Goal: Transaction & Acquisition: Purchase product/service

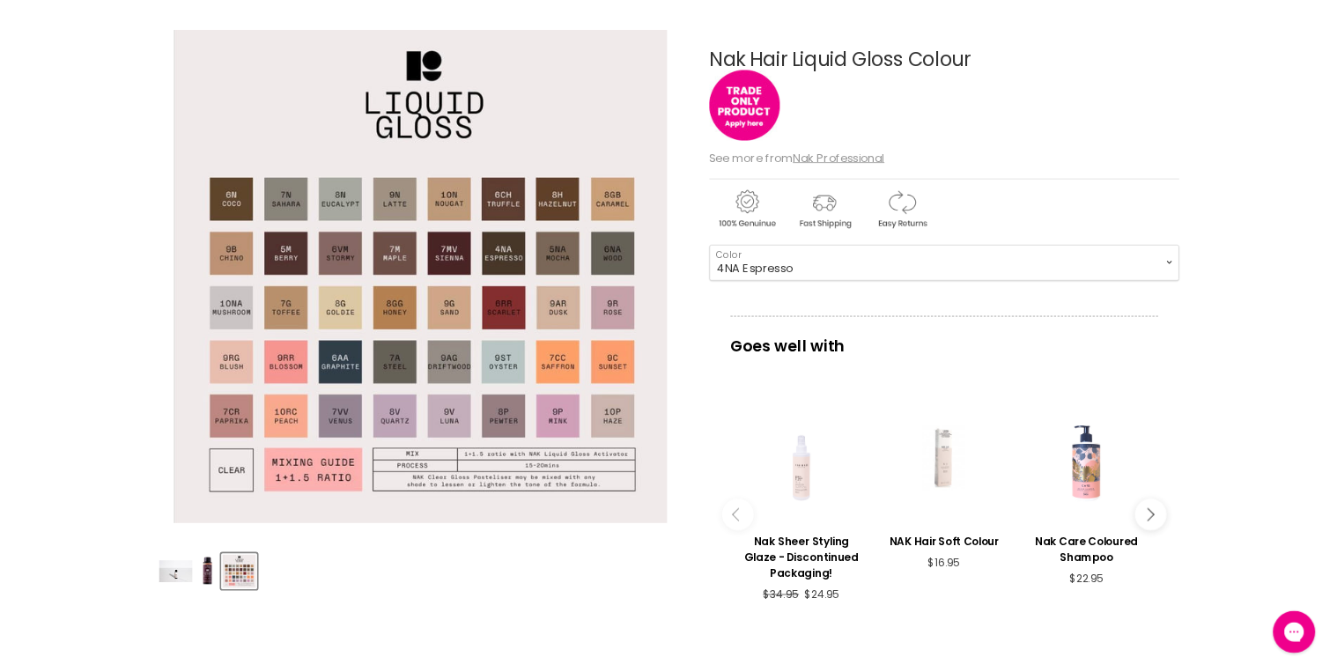
scroll to position [176, 0]
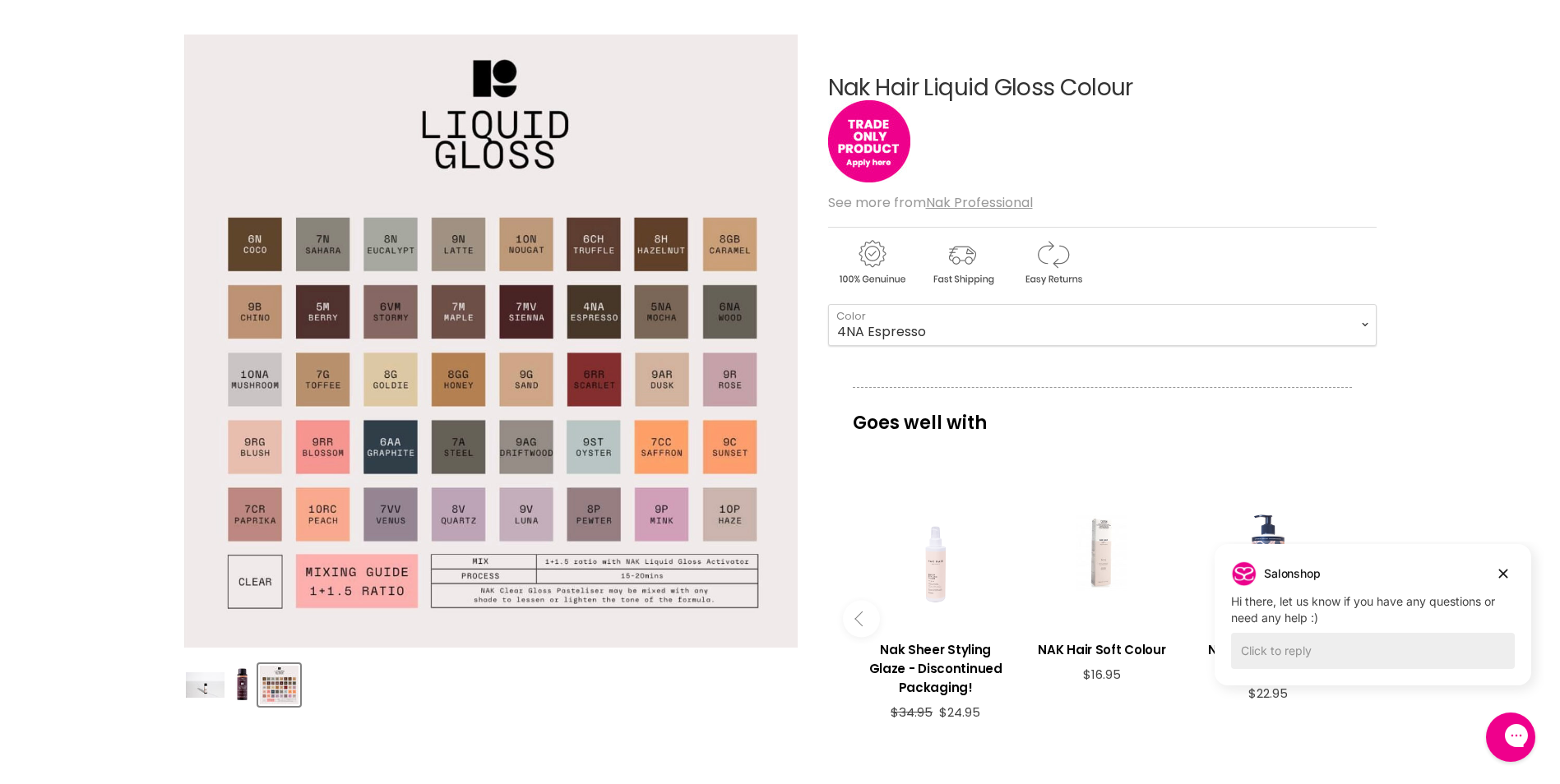
drag, startPoint x: 583, startPoint y: 238, endPoint x: 597, endPoint y: 238, distance: 14.0
click at [597, 238] on img "Nak Hair Liquid Gloss Colour image. Click or Scroll to Zoom." at bounding box center [490, 341] width 614 height 614
click at [593, 248] on img "Nak Hair Liquid Gloss Colour image. Click or Scroll to Zoom." at bounding box center [490, 341] width 614 height 614
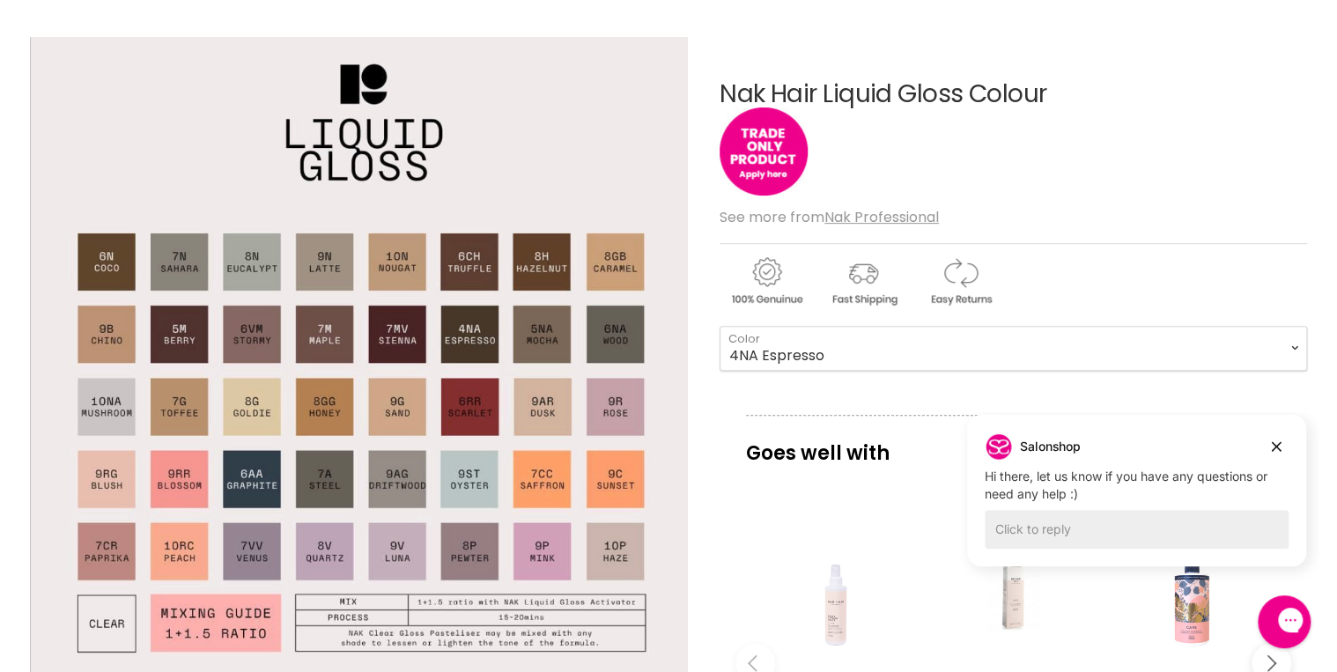
click at [120, 262] on img "Nak Hair Liquid Gloss Colour image. Click or Scroll to Zoom." at bounding box center [359, 365] width 658 height 658
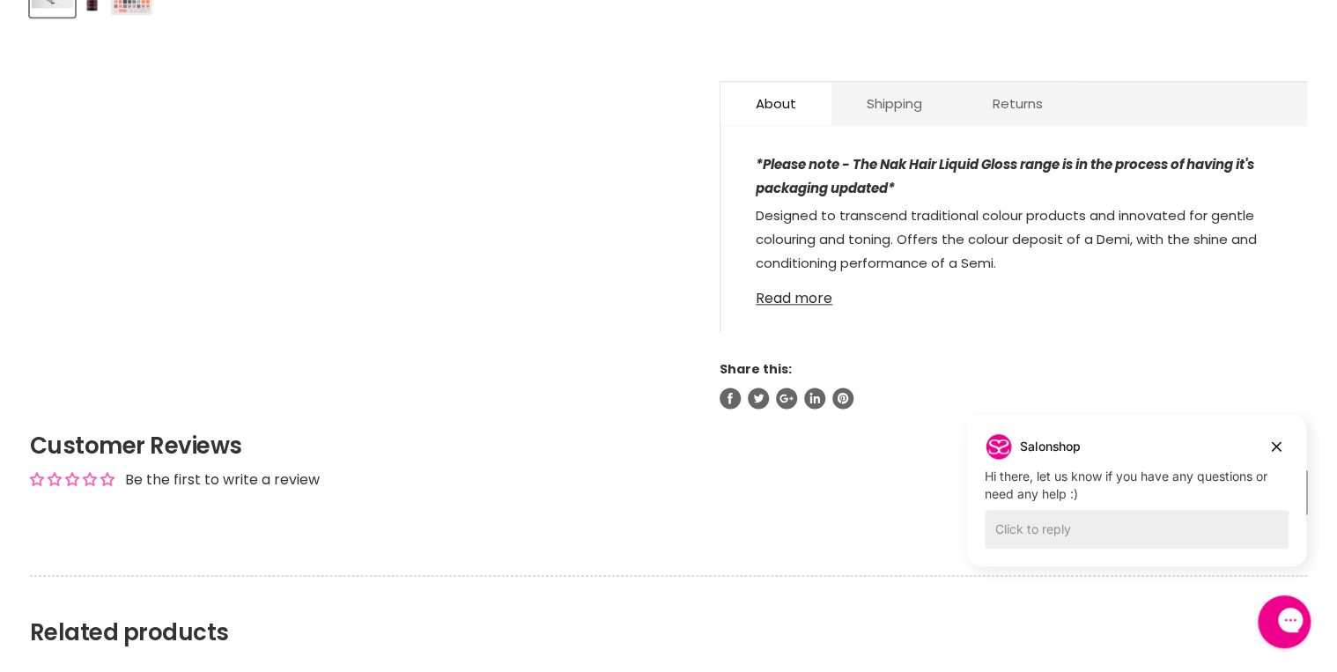
click at [806, 299] on link "Read more" at bounding box center [1014, 293] width 516 height 26
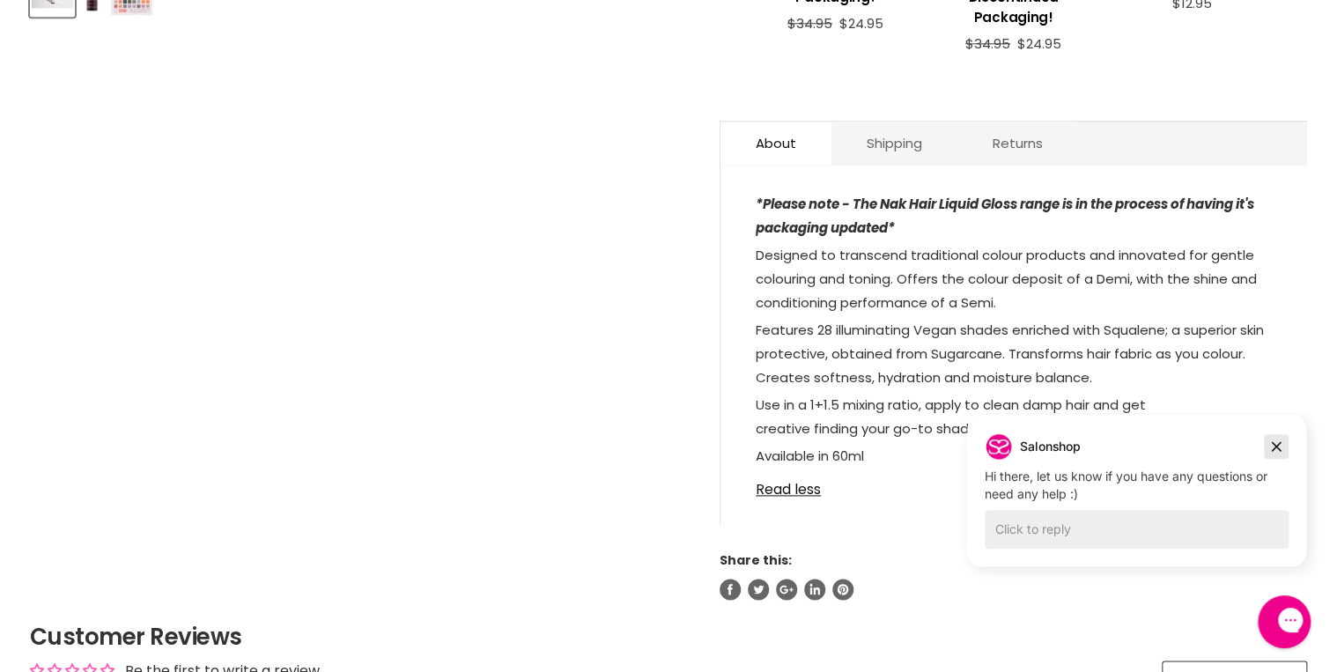
drag, startPoint x: 1278, startPoint y: 443, endPoint x: 2231, endPoint y: 855, distance: 1037.8
click at [1278, 443] on icon "Dismiss campaign" at bounding box center [1277, 447] width 10 height 10
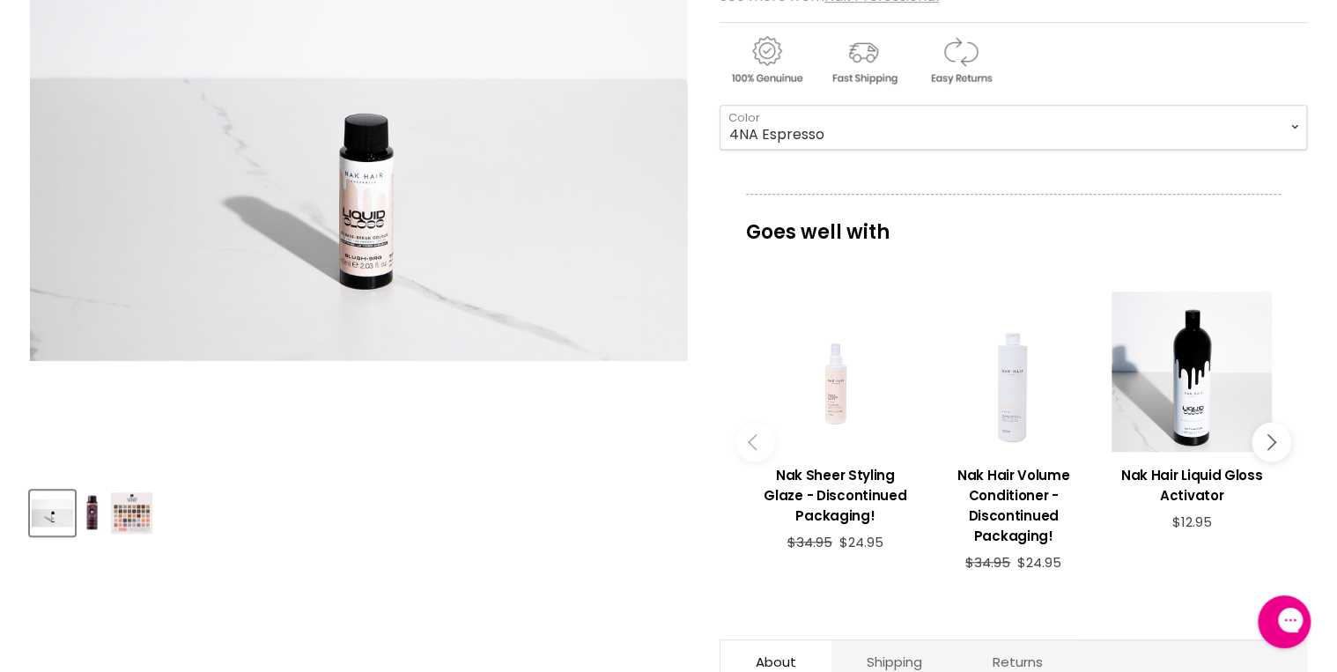
scroll to position [423, 0]
